Goal: Task Accomplishment & Management: Use online tool/utility

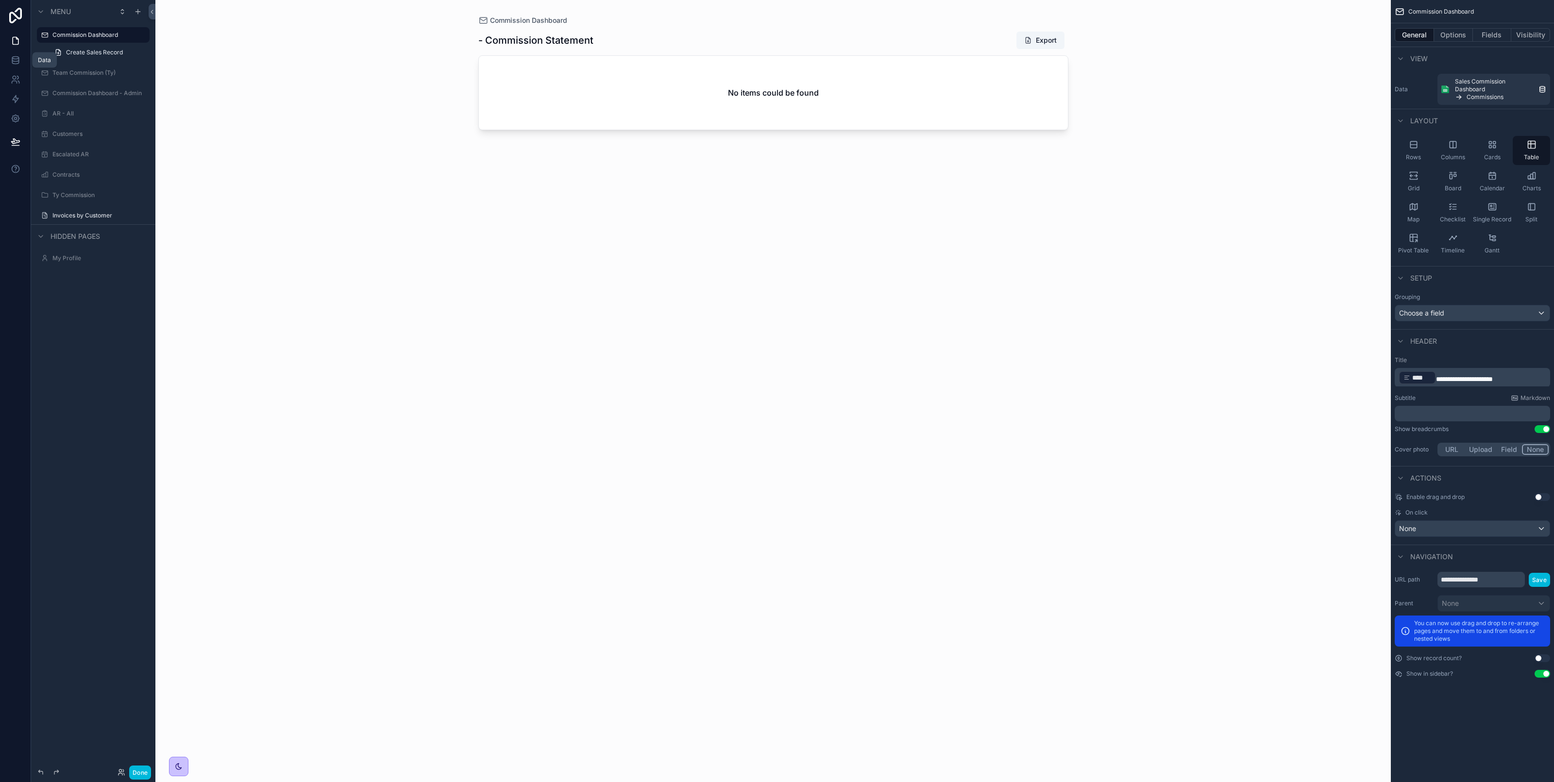
click at [18, 59] on icon at bounding box center [15, 60] width 6 height 4
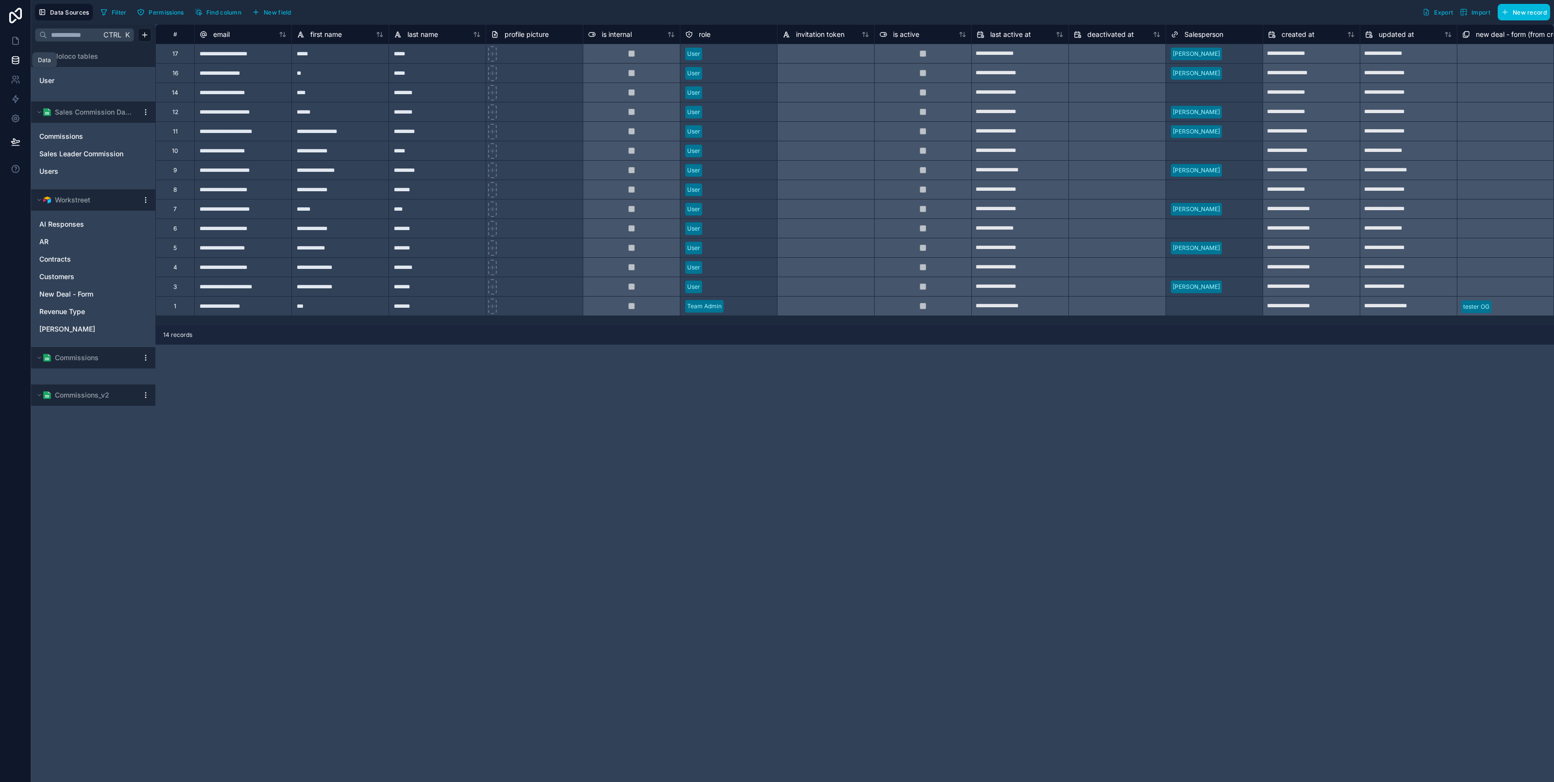
click at [19, 62] on icon at bounding box center [16, 60] width 10 height 10
click at [84, 132] on link "Commissions" at bounding box center [83, 137] width 88 height 10
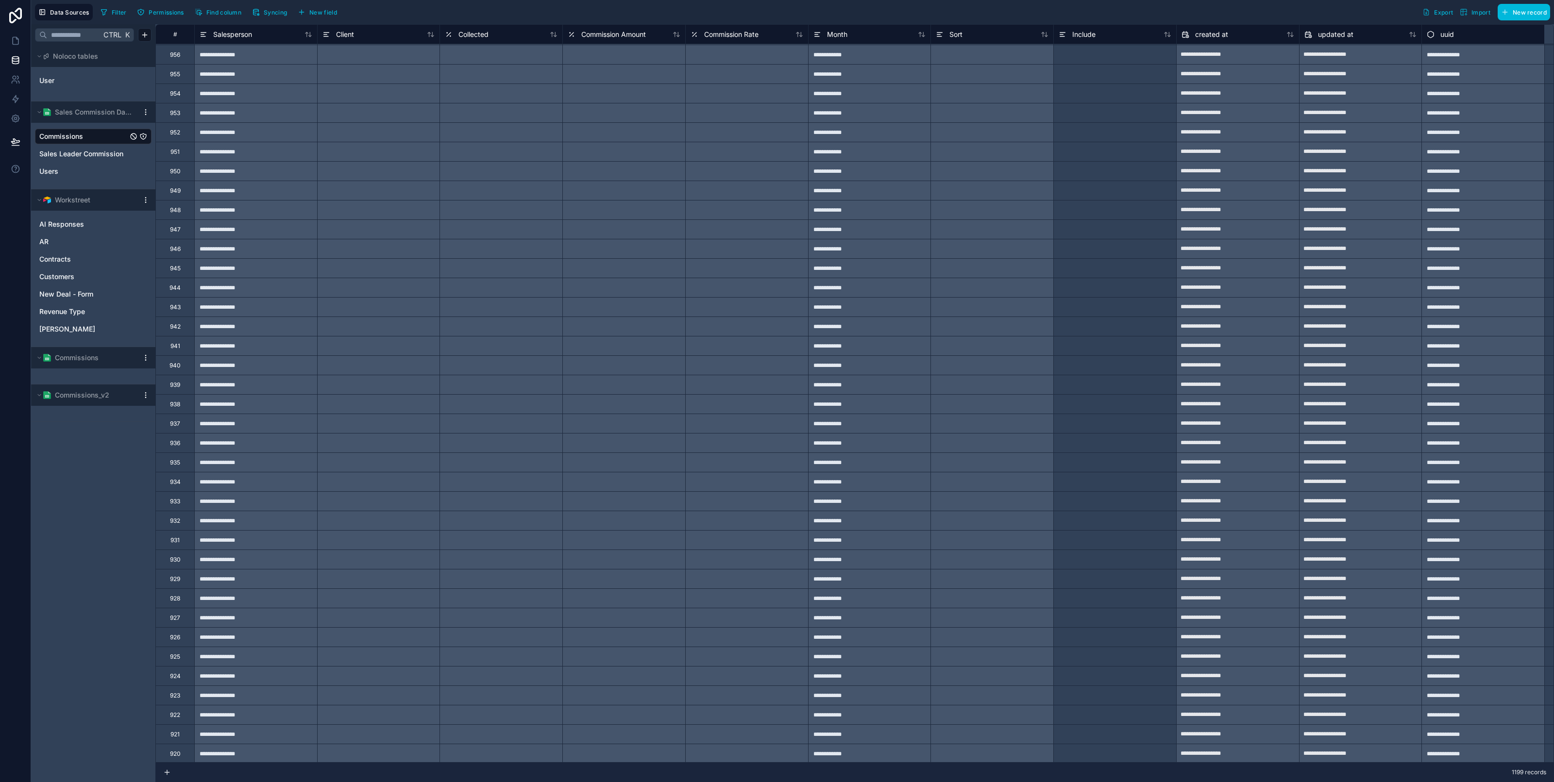
scroll to position [5836, 0]
click at [17, 46] on link at bounding box center [15, 40] width 31 height 19
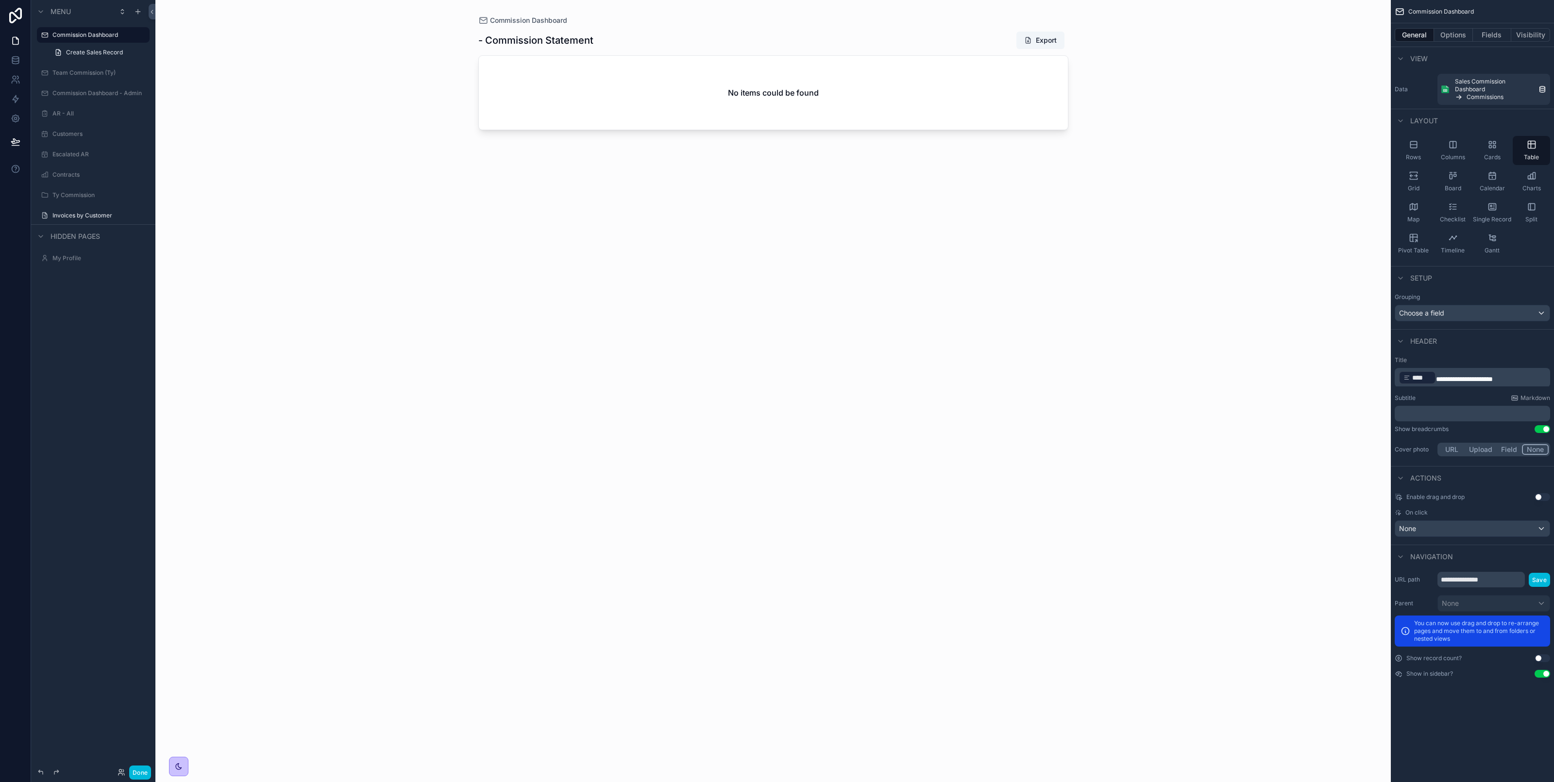
click at [120, 768] on div "Done" at bounding box center [132, 773] width 38 height 14
click at [120, 773] on icon at bounding box center [121, 773] width 8 height 8
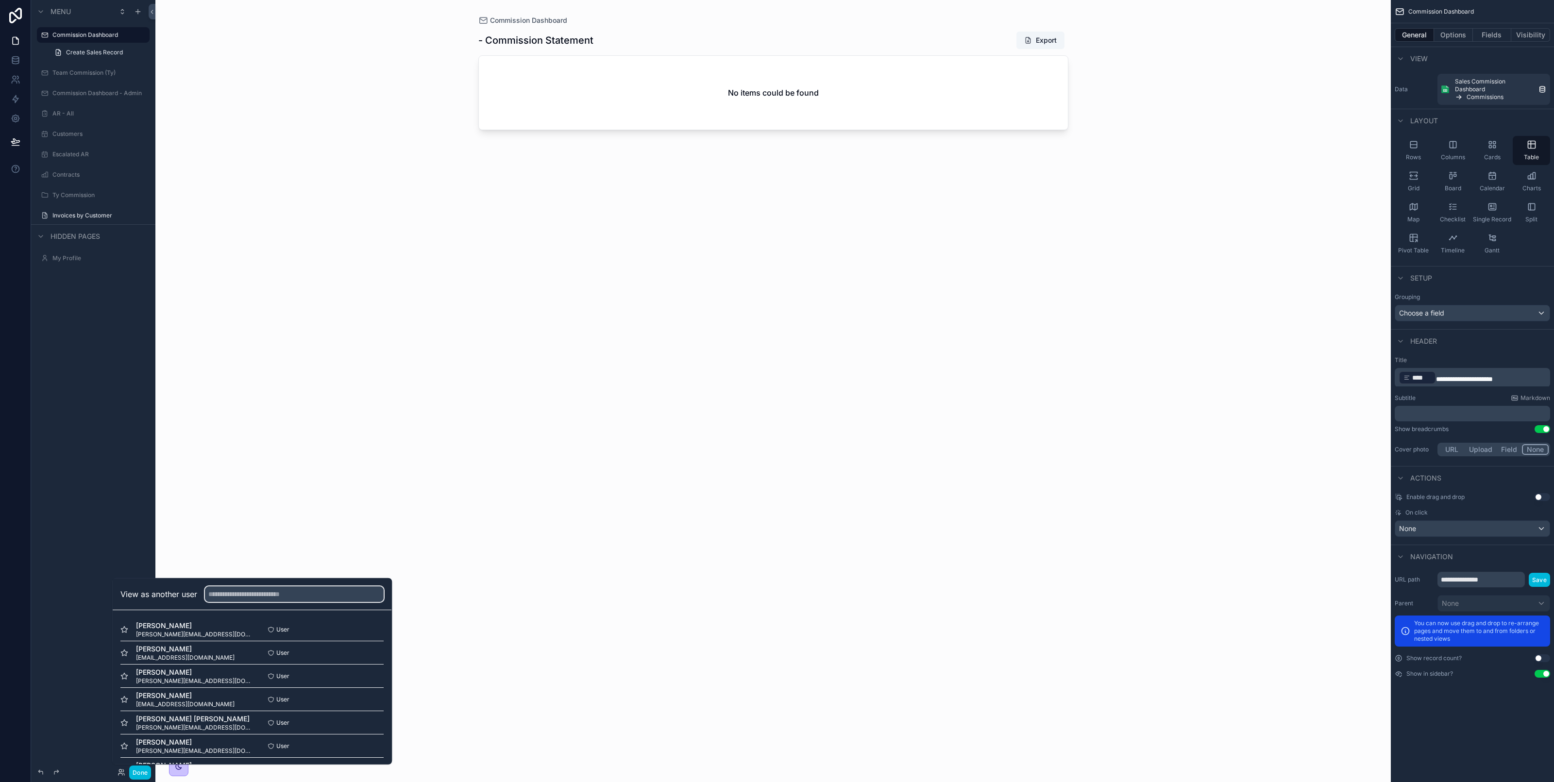
click at [228, 596] on input "text" at bounding box center [294, 594] width 179 height 16
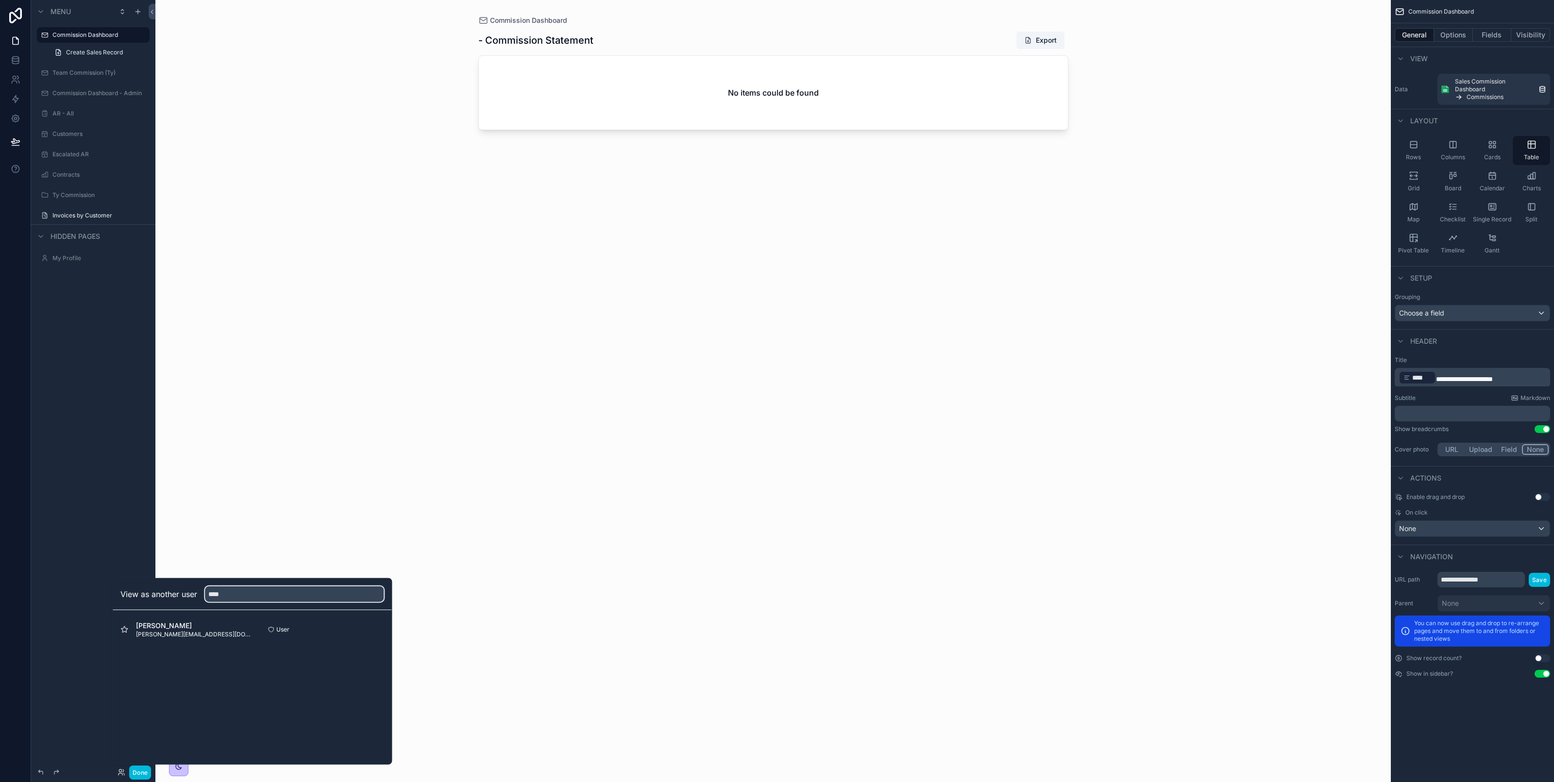
type input "****"
click at [0, 0] on button "Select" at bounding box center [0, 0] width 0 height 0
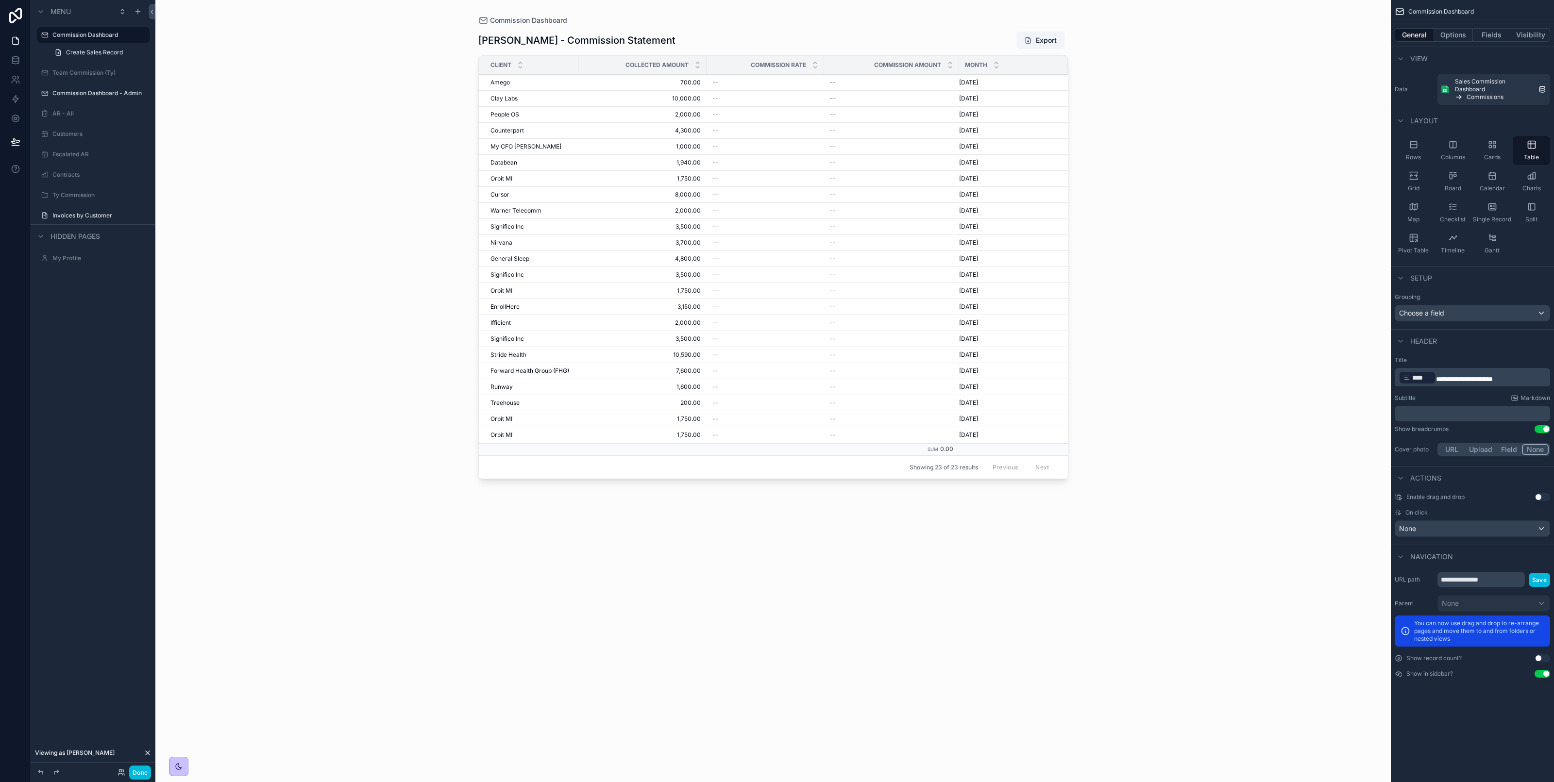
click at [130, 768] on button "Done" at bounding box center [140, 773] width 22 height 14
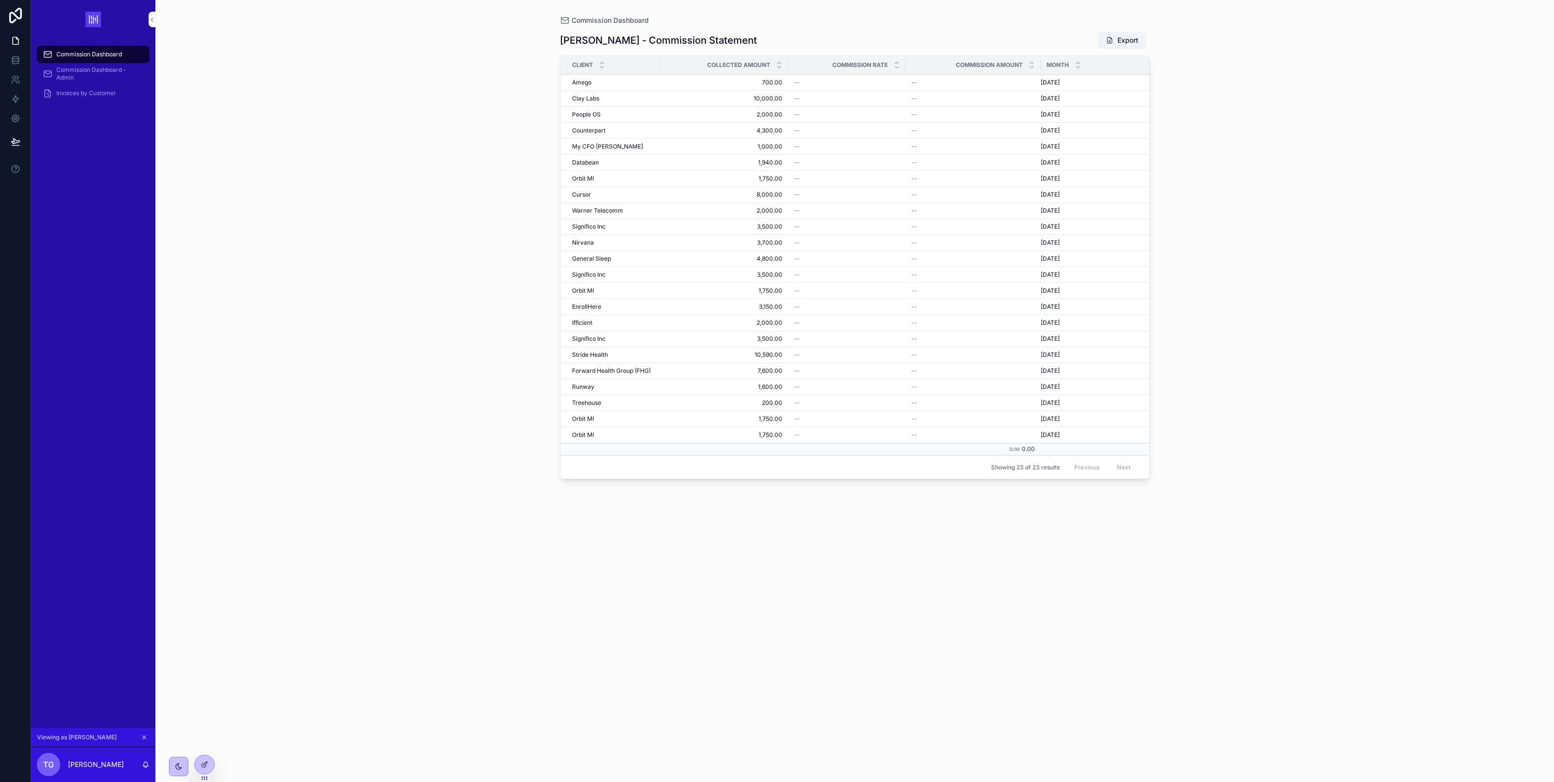
click at [118, 773] on div "TG [PERSON_NAME]" at bounding box center [93, 764] width 124 height 35
click at [129, 620] on div "Commission Dashboard Commission Dashboard - Admin Invoices by Customer" at bounding box center [93, 383] width 124 height 689
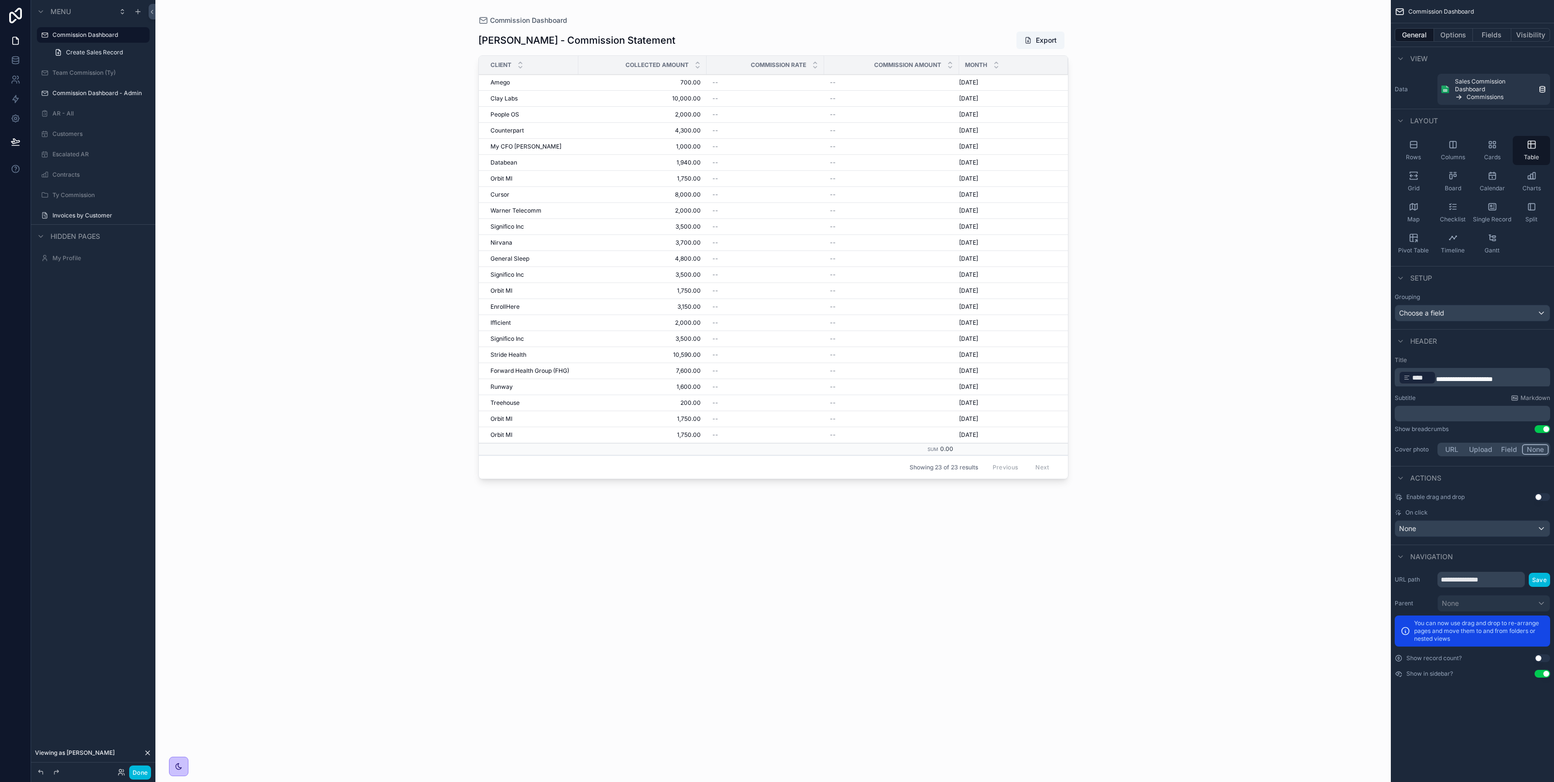
click at [220, 658] on div "Commission Dashboard [PERSON_NAME] - Commission Statement Export Client Collect…" at bounding box center [772, 391] width 1235 height 782
click at [115, 777] on div "Done" at bounding box center [132, 773] width 38 height 14
click at [117, 776] on div "Done" at bounding box center [132, 773] width 38 height 14
click at [119, 774] on icon at bounding box center [121, 773] width 8 height 8
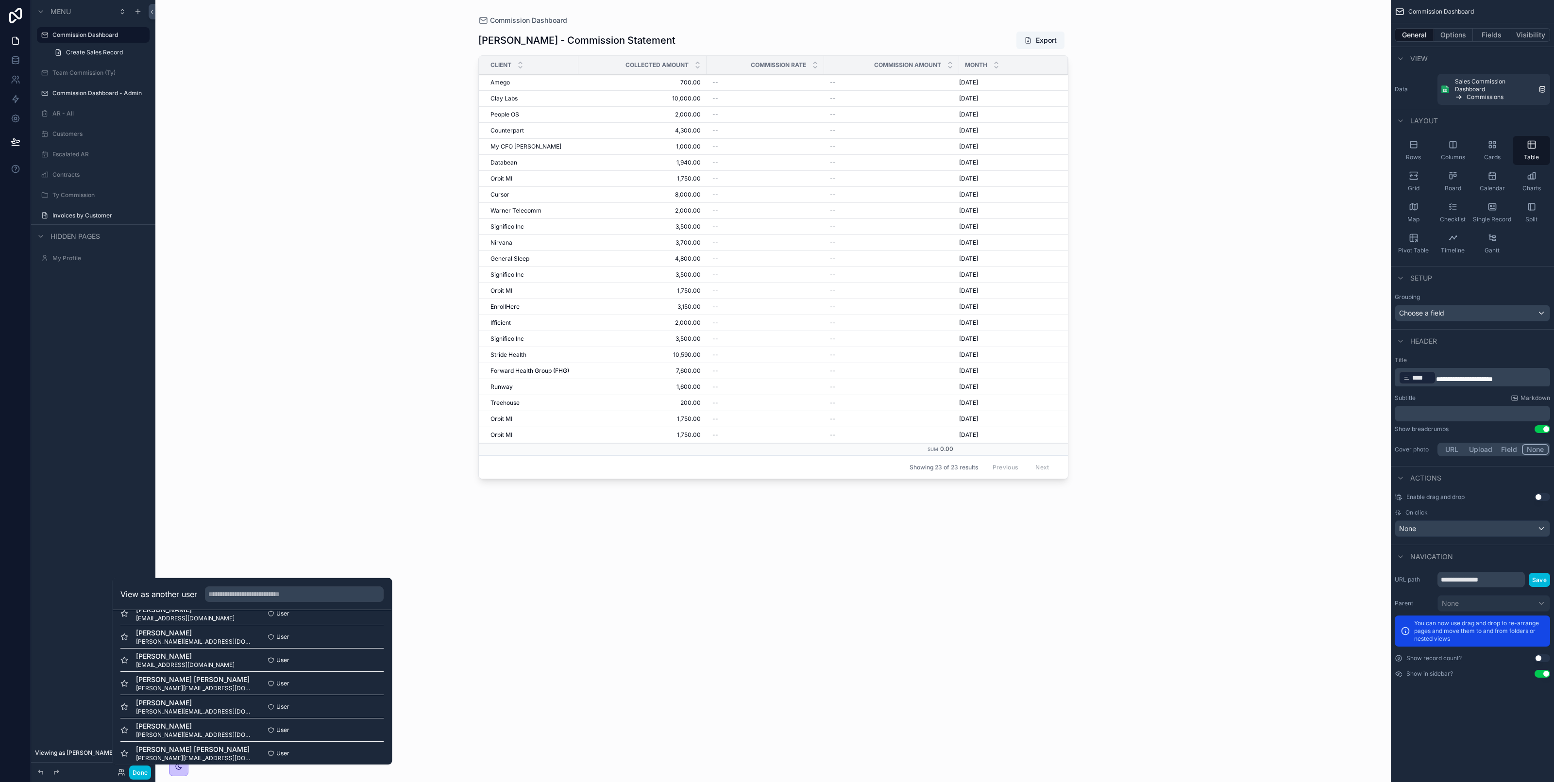
scroll to position [61, 0]
click at [0, 0] on button "Select" at bounding box center [0, 0] width 0 height 0
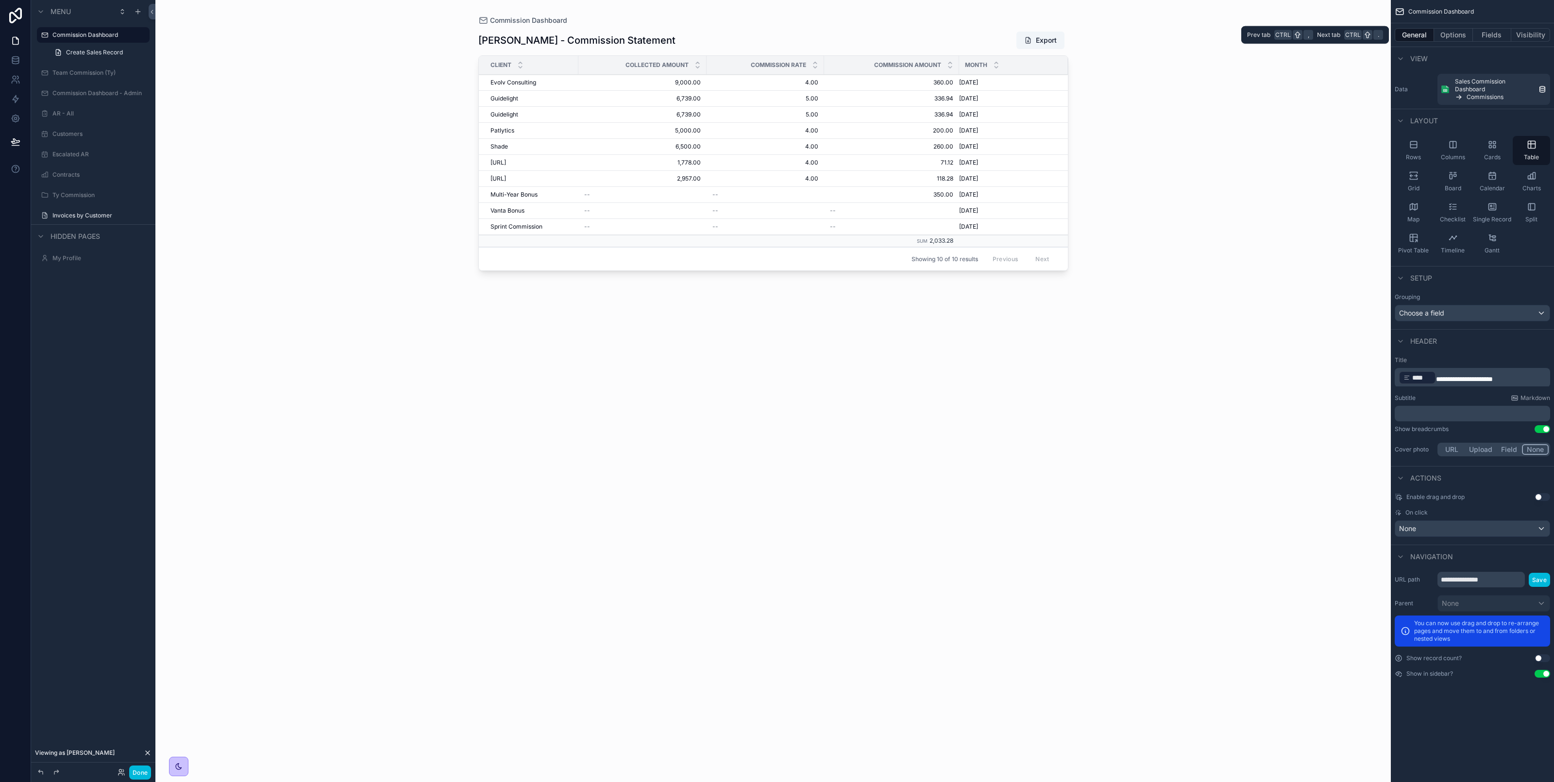
click at [1473, 32] on button "Fields" at bounding box center [1492, 35] width 39 height 14
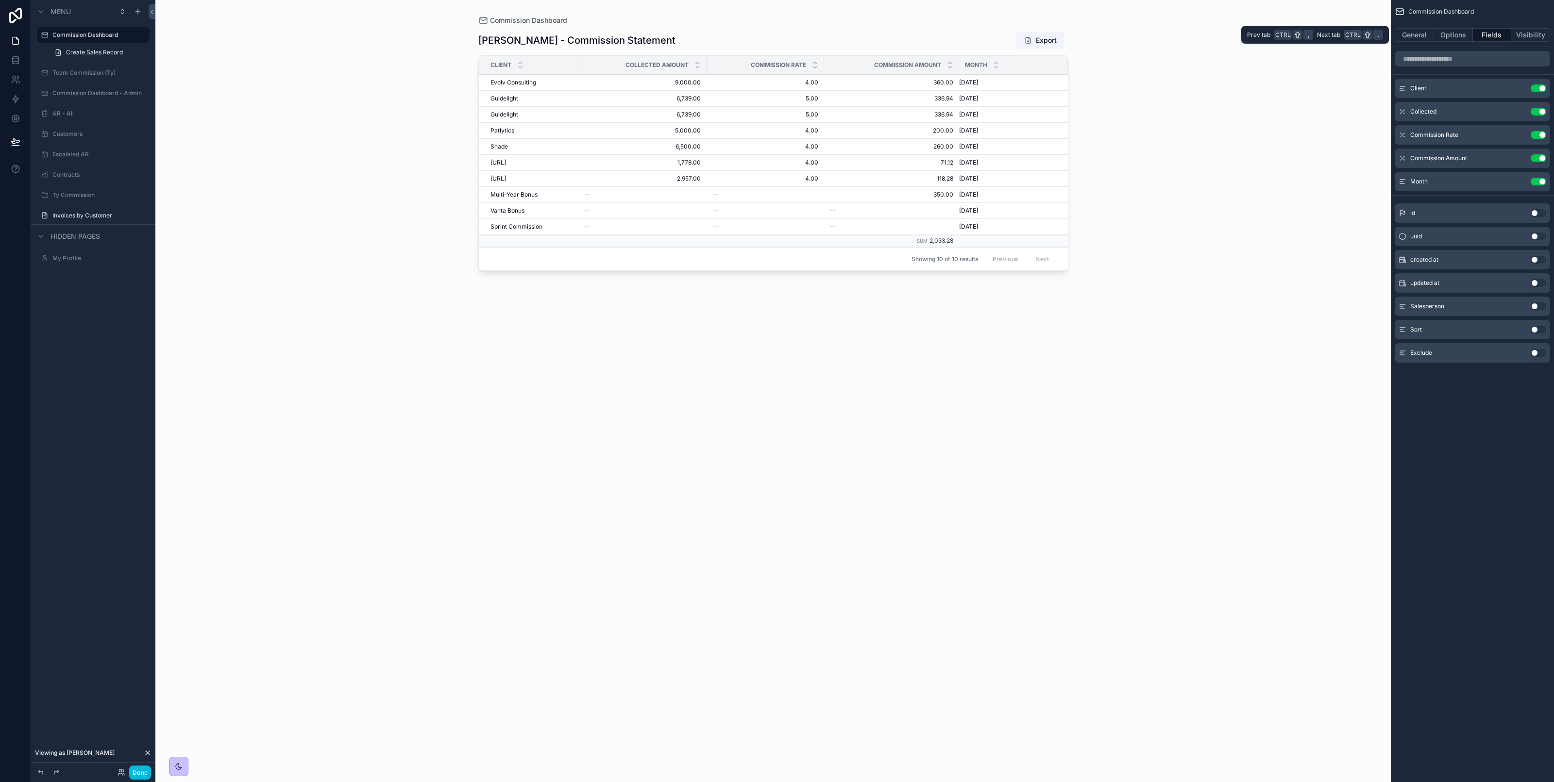
click at [1460, 28] on button "Options" at bounding box center [1453, 35] width 39 height 14
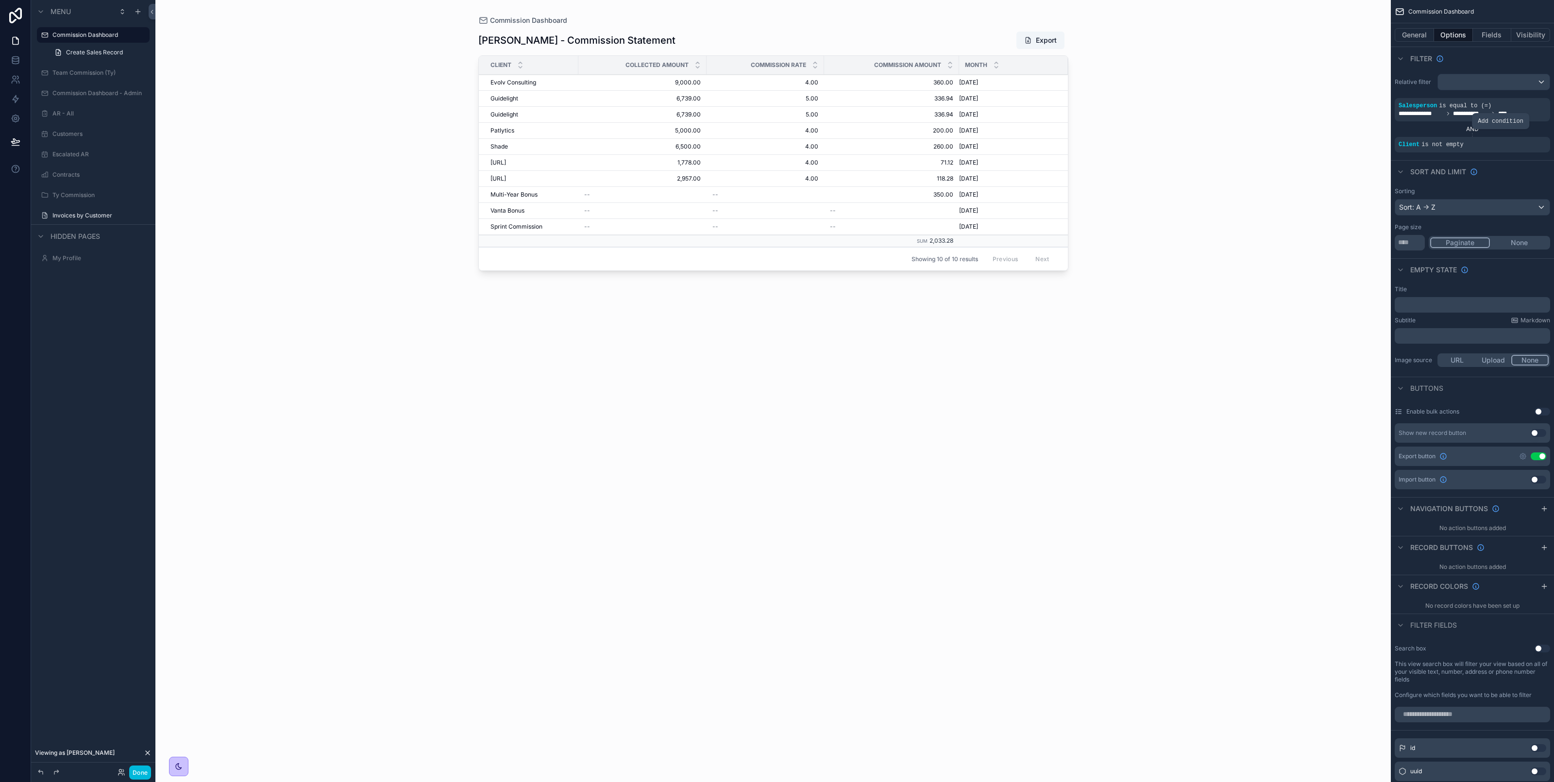
click at [0, 0] on icon "scrollable content" at bounding box center [0, 0] width 0 height 0
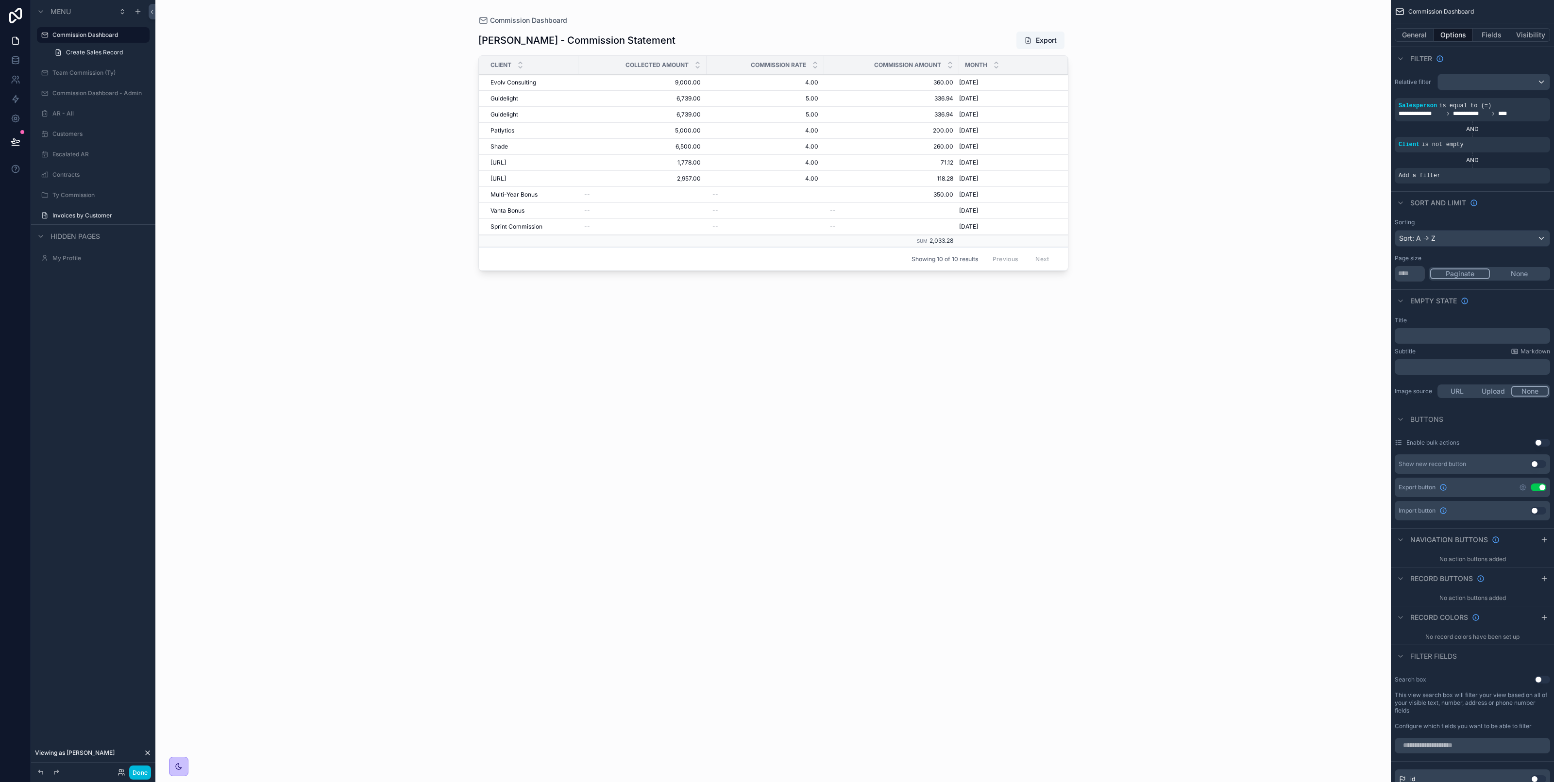
click at [0, 0] on icon "scrollable content" at bounding box center [0, 0] width 0 height 0
click at [1436, 180] on span "Add a filter" at bounding box center [1419, 176] width 42 height 8
click at [0, 0] on div "scrollable content" at bounding box center [0, 0] width 0 height 0
click at [1307, 159] on span "Select a field" at bounding box center [1295, 161] width 41 height 8
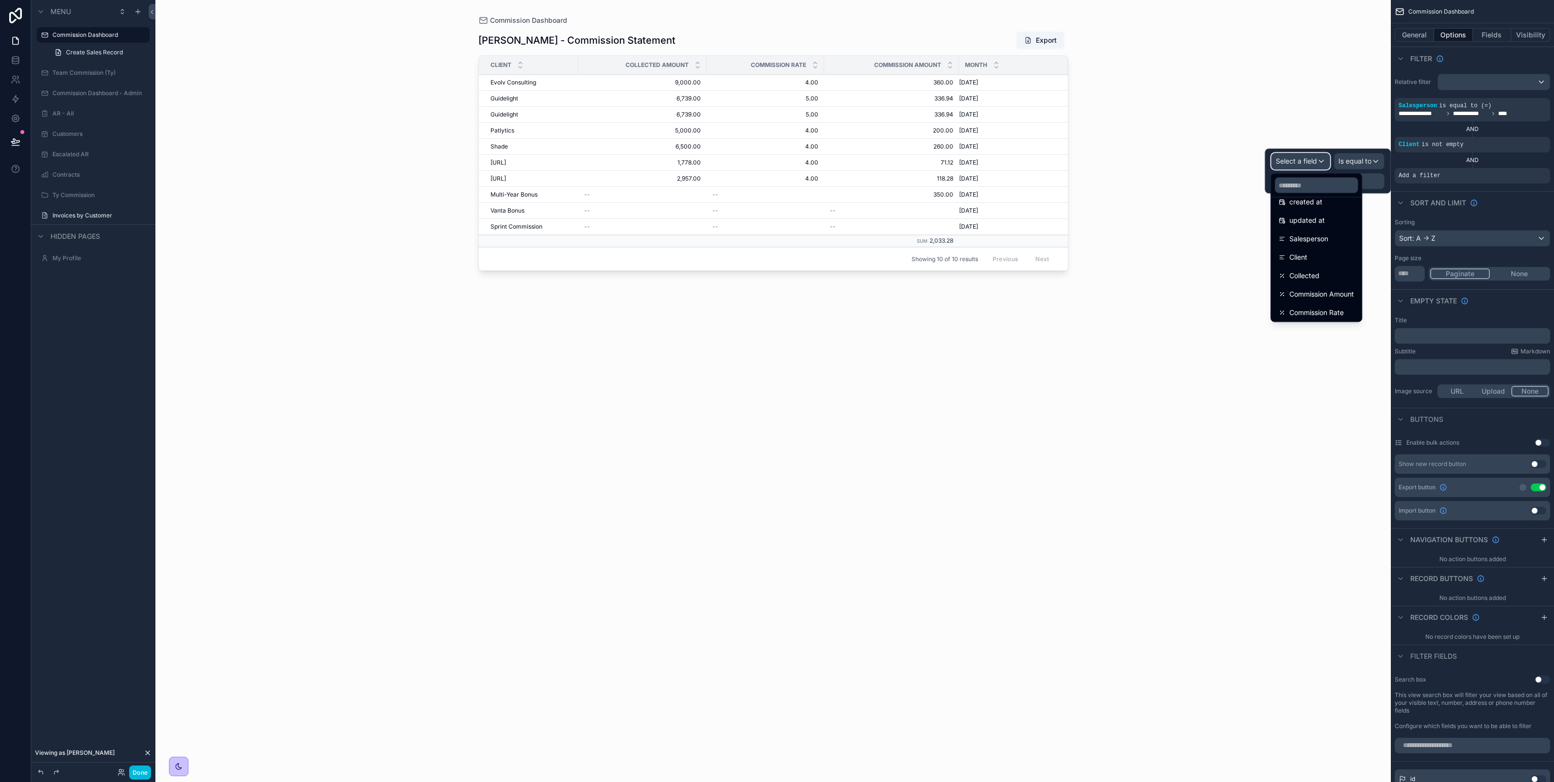
scroll to position [105, 0]
click at [1314, 309] on span "Exclude" at bounding box center [1301, 312] width 25 height 12
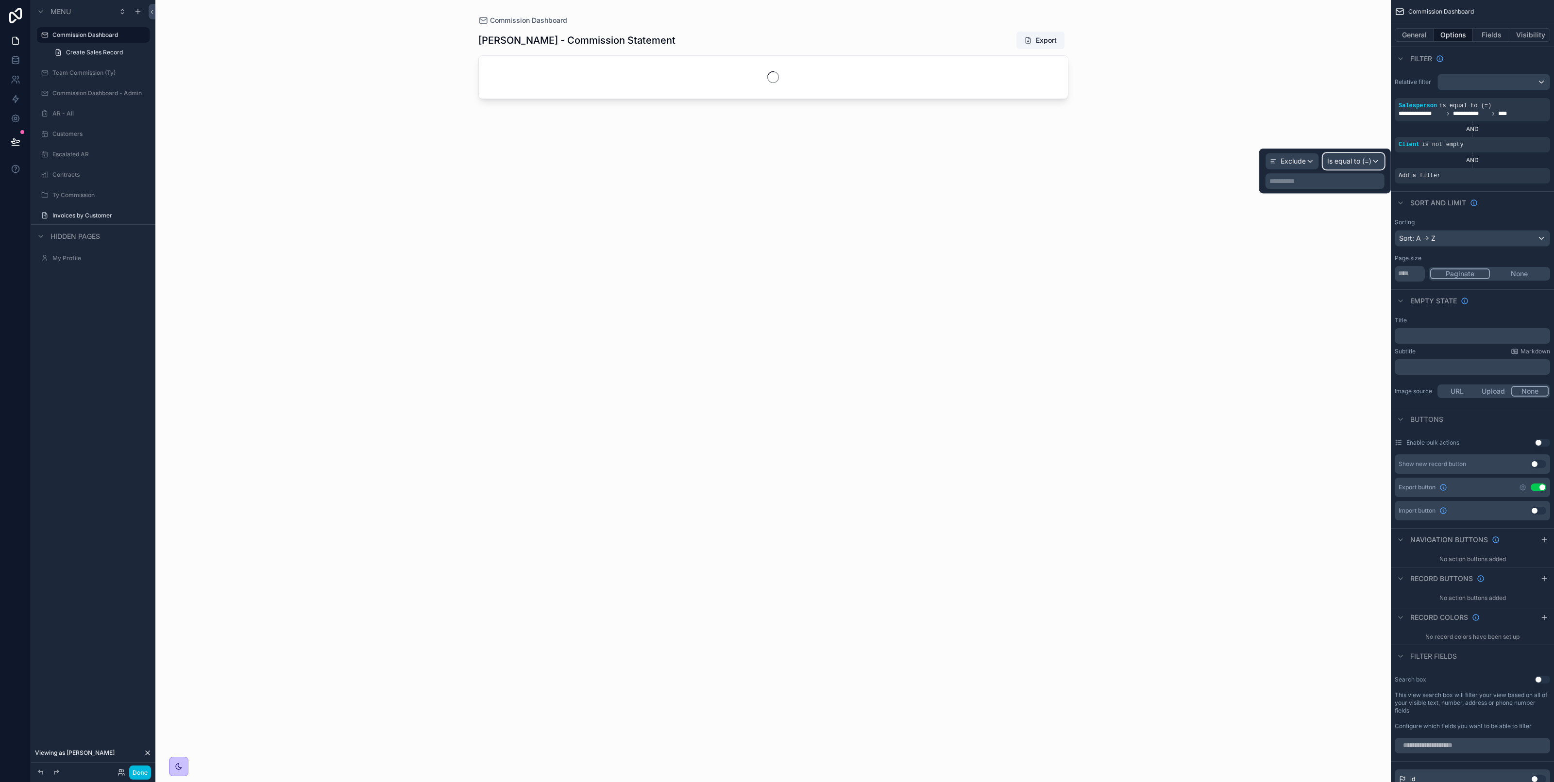
click at [1364, 156] on div "Is equal to (=)" at bounding box center [1353, 161] width 61 height 16
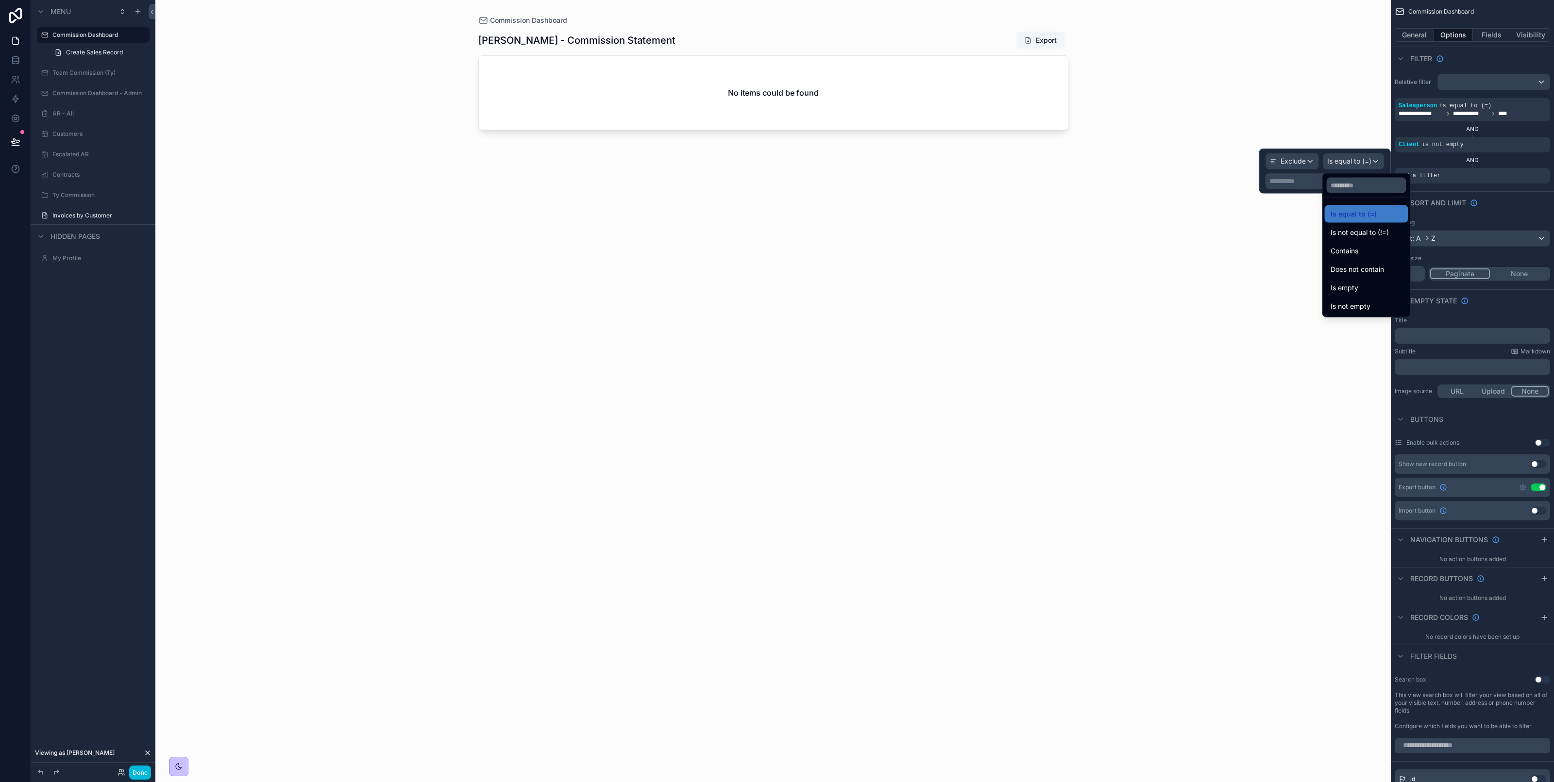
click at [1386, 282] on div "Is empty" at bounding box center [1366, 288] width 72 height 12
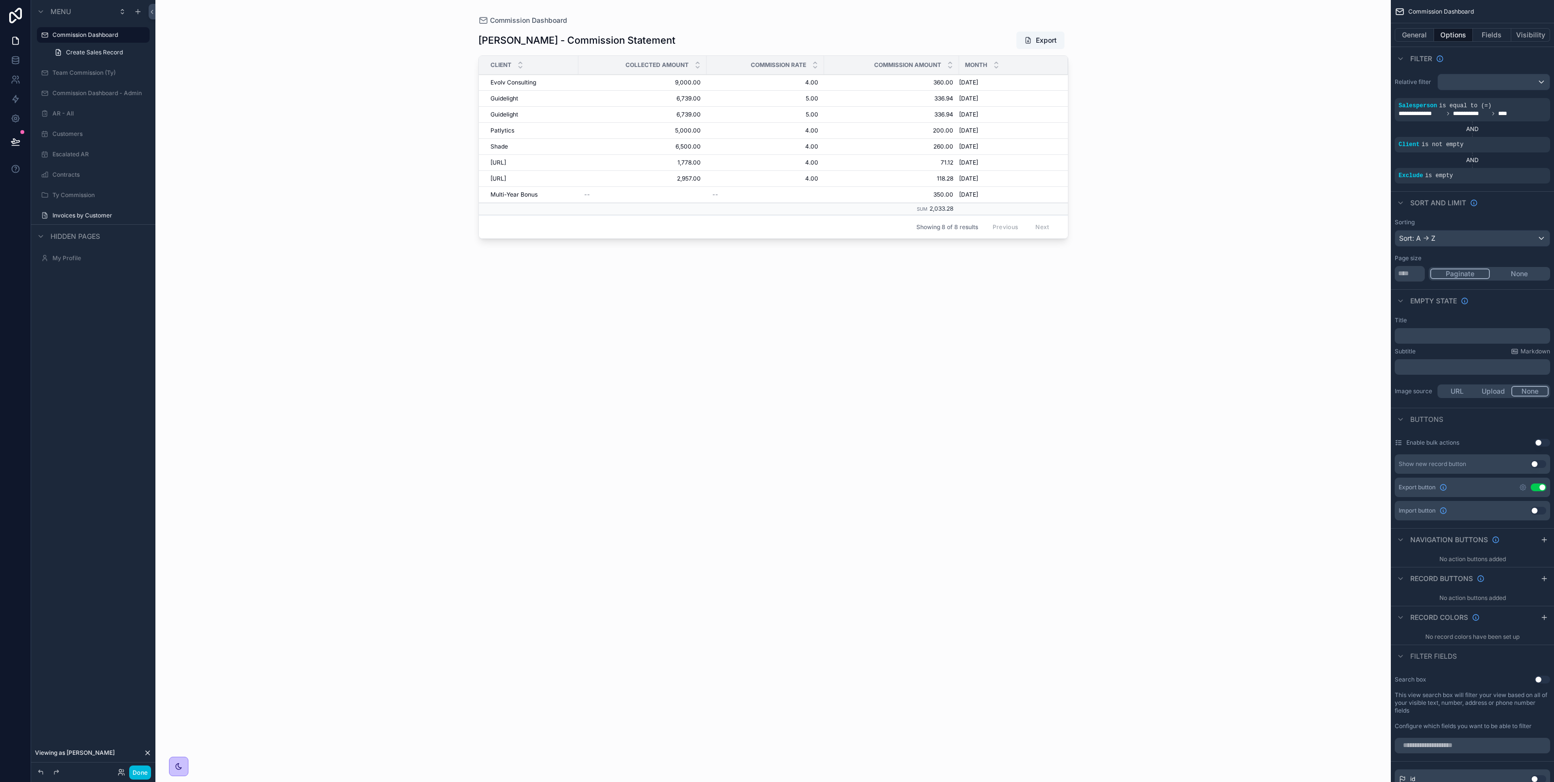
click at [929, 343] on div "scrollable content" at bounding box center [773, 385] width 621 height 770
